Goal: Task Accomplishment & Management: Use online tool/utility

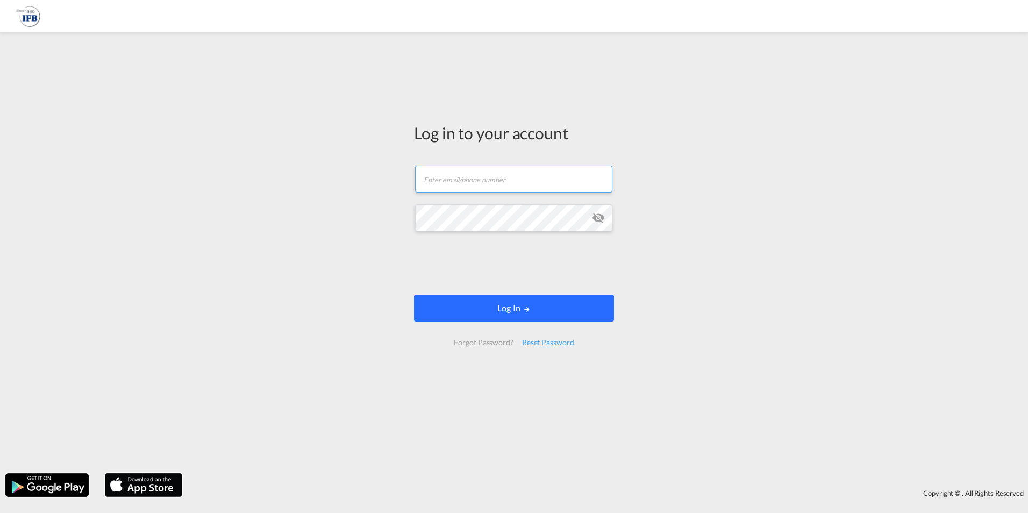
type input "[PERSON_NAME][EMAIL_ADDRESS][PERSON_NAME][DOMAIN_NAME]"
click at [451, 305] on button "Log In" at bounding box center [514, 308] width 200 height 27
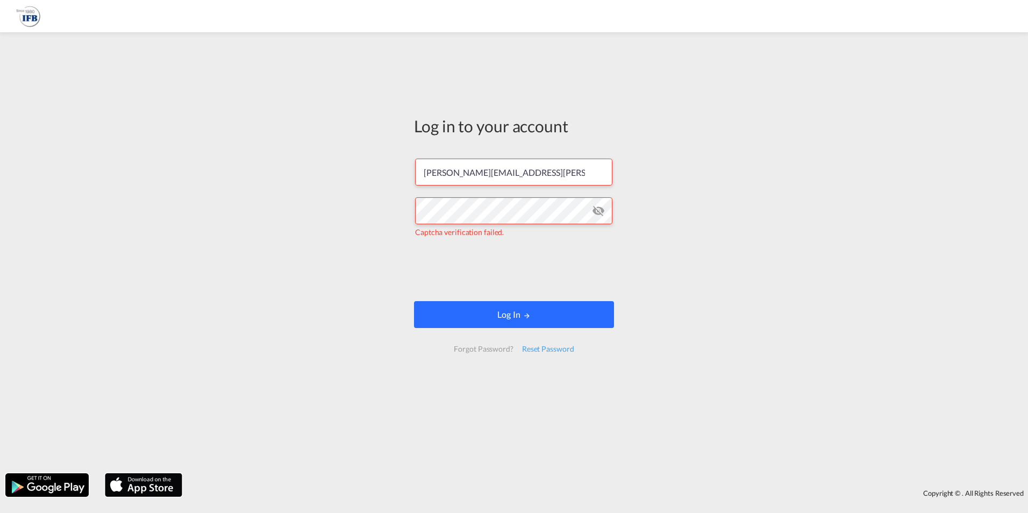
click at [471, 305] on button "Log In" at bounding box center [514, 314] width 200 height 27
